Goal: Transaction & Acquisition: Download file/media

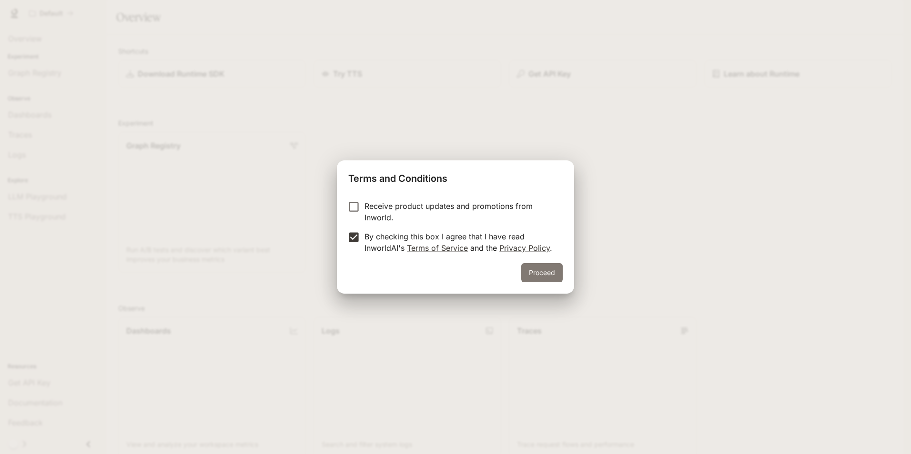
click at [538, 273] on button "Proceed" at bounding box center [541, 272] width 41 height 19
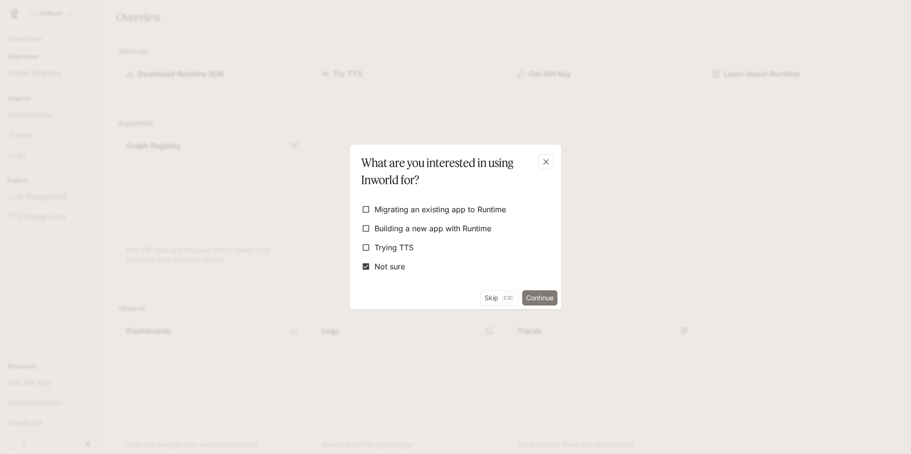
click at [528, 298] on button "Continue" at bounding box center [539, 298] width 35 height 15
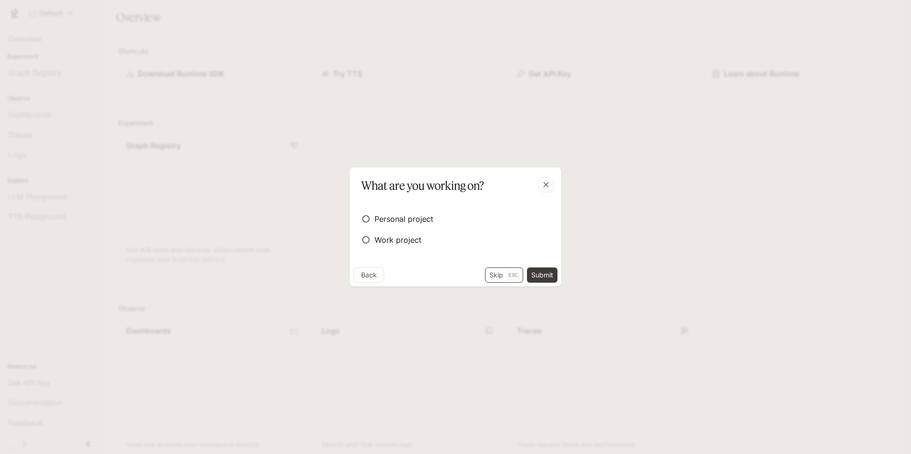
click at [492, 275] on button "Skip Esc" at bounding box center [504, 275] width 38 height 15
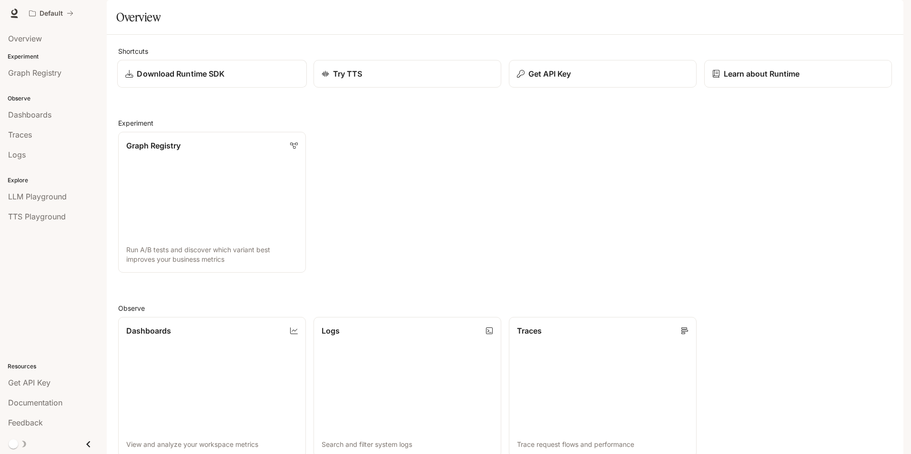
click at [185, 80] on p "Download Runtime SDK" at bounding box center [181, 73] width 88 height 11
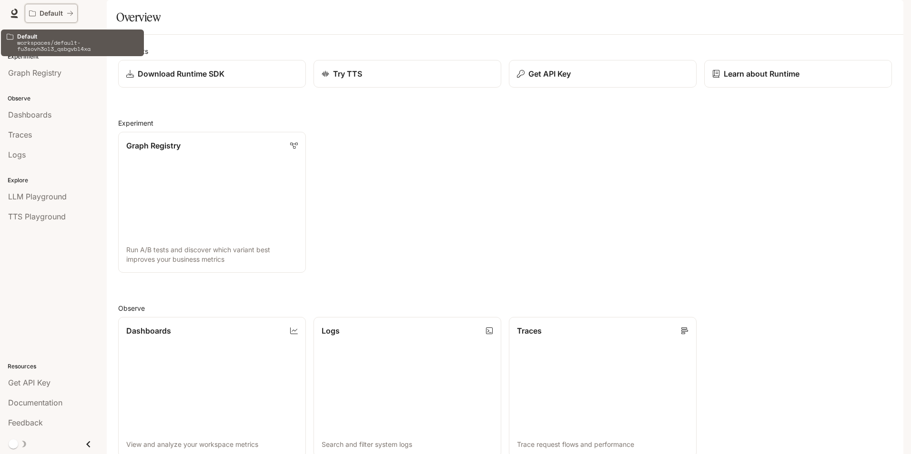
click at [35, 13] on icon "All workspaces" at bounding box center [32, 13] width 7 height 7
click at [70, 13] on icon "All workspaces" at bounding box center [70, 13] width 6 height 5
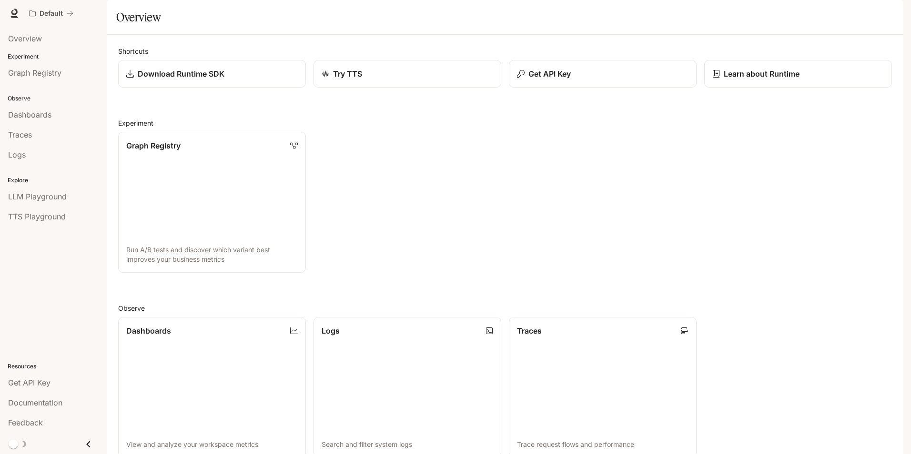
scroll to position [231, 0]
